Goal: Use online tool/utility: Utilize a website feature to perform a specific function

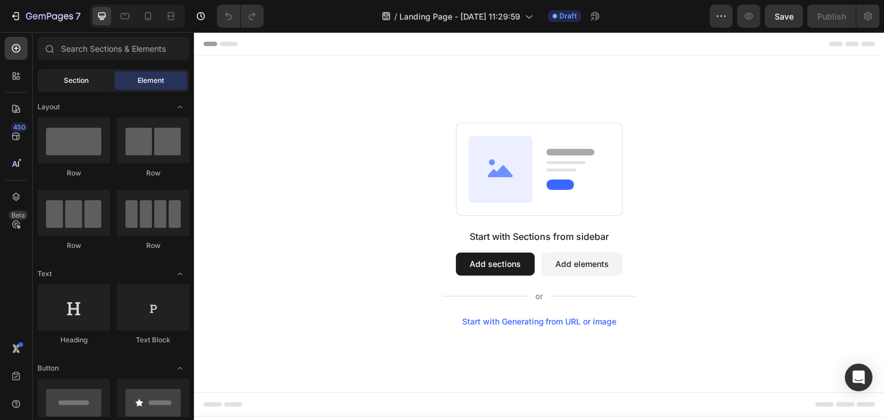
click at [74, 81] on span "Section" at bounding box center [76, 80] width 25 height 10
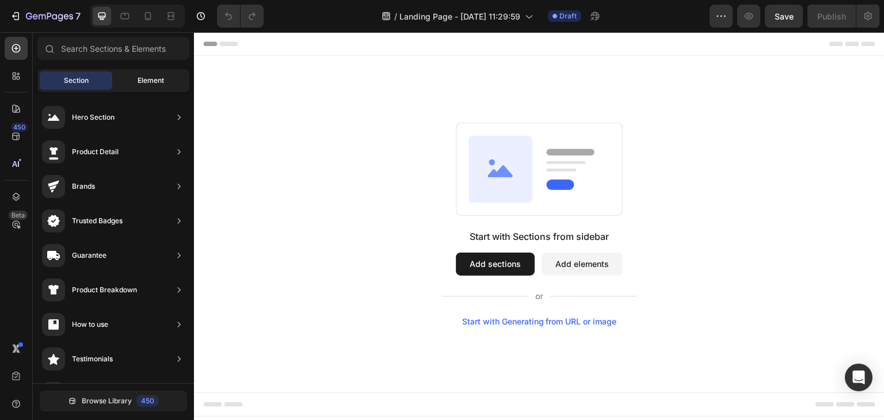
click at [144, 83] on span "Element" at bounding box center [151, 80] width 26 height 10
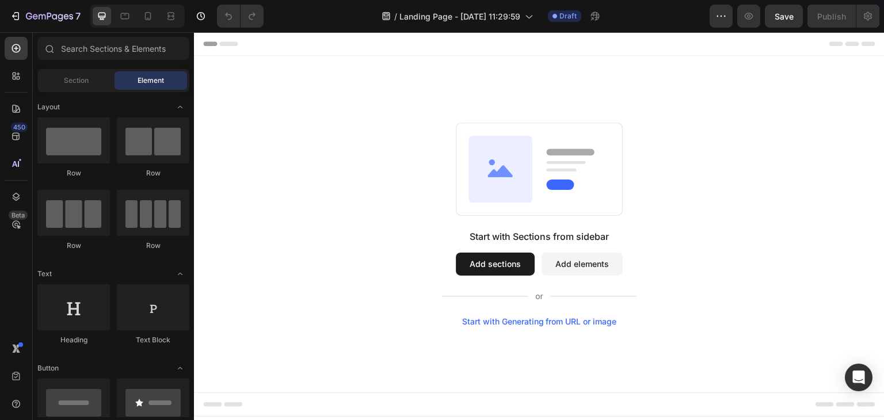
click at [234, 97] on div "Start with Sections from sidebar Add sections Add elements Start with Generatin…" at bounding box center [539, 224] width 690 height 337
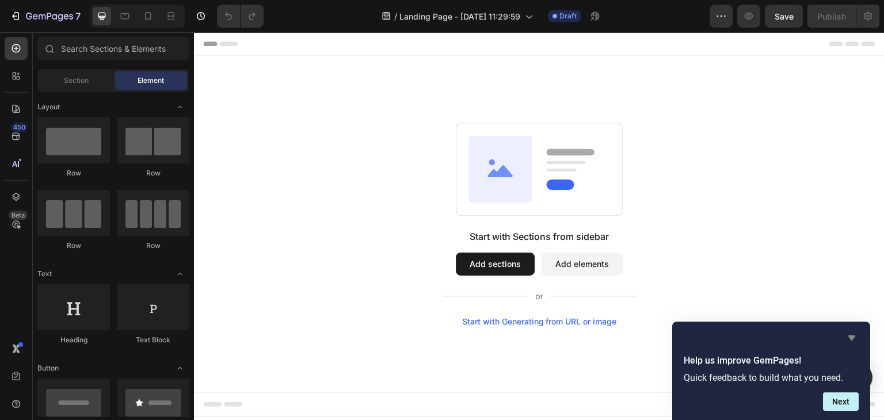
click at [849, 332] on icon "Hide survey" at bounding box center [852, 338] width 14 height 14
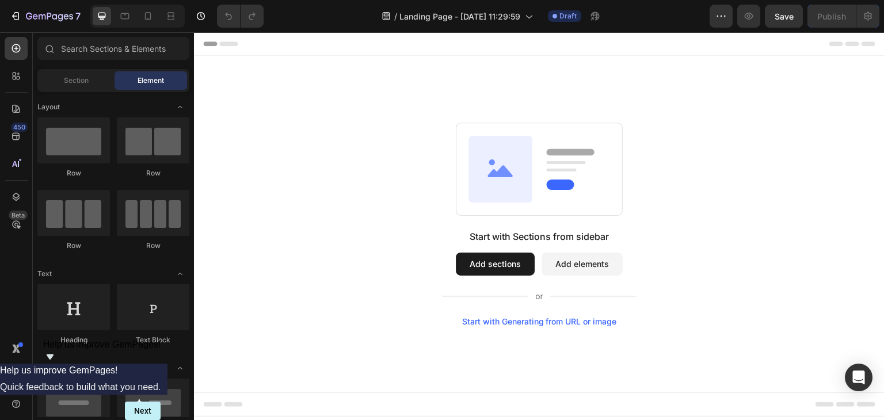
click at [161, 414] on div "Help us improve GemPages! Quick feedback to build what you need. Next" at bounding box center [80, 392] width 161 height 56
click at [57, 364] on icon "Show survey - Help us improve GemPages!" at bounding box center [50, 357] width 14 height 14
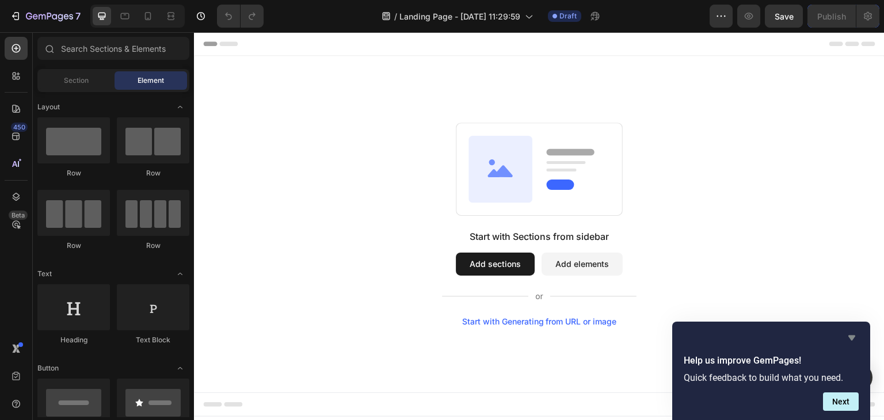
click at [849, 337] on icon "Hide survey" at bounding box center [851, 337] width 7 height 5
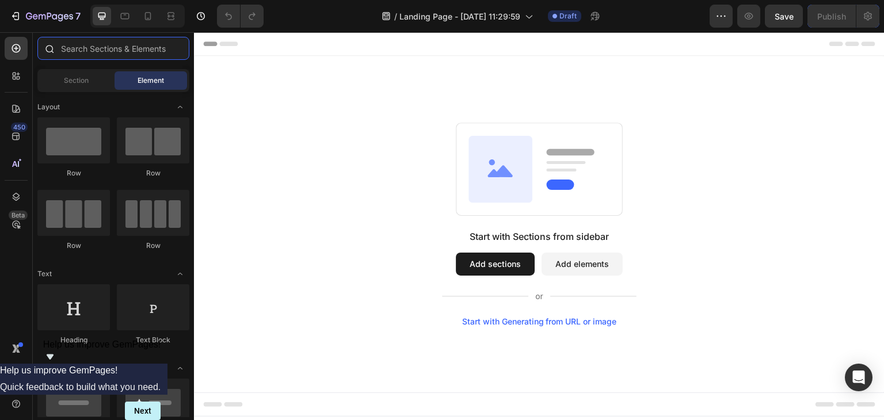
click at [165, 51] on input "text" at bounding box center [113, 48] width 152 height 23
click at [231, 43] on span "Header" at bounding box center [228, 44] width 25 height 12
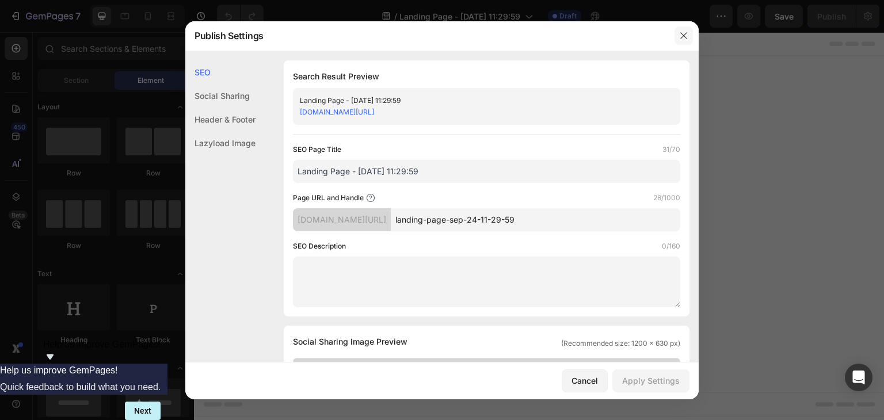
click at [686, 39] on icon "button" at bounding box center [683, 35] width 6 height 6
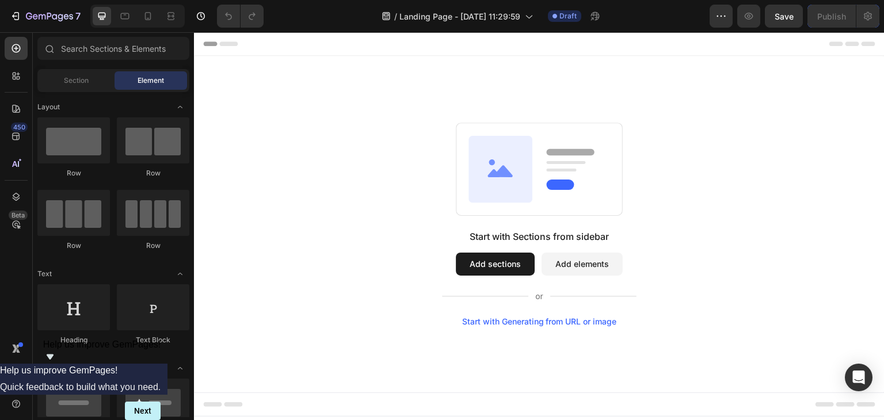
click at [376, 229] on div "Start with Sections from sidebar Add sections Add elements Start with Generatin…" at bounding box center [539, 225] width 608 height 204
